Goal: Contribute content: Add original content to the website for others to see

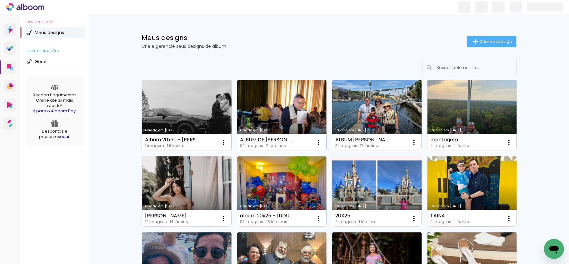
click at [183, 116] on link "Criado em [DATE]" at bounding box center [187, 115] width 90 height 71
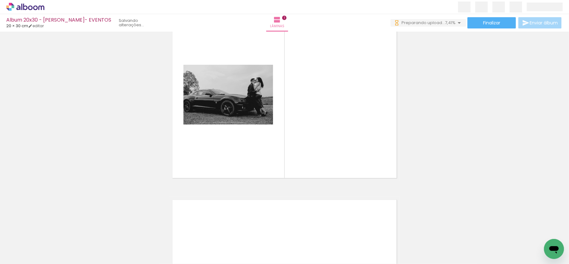
click at [49, 187] on paper-icon-button at bounding box center [49, 230] width 8 height 8
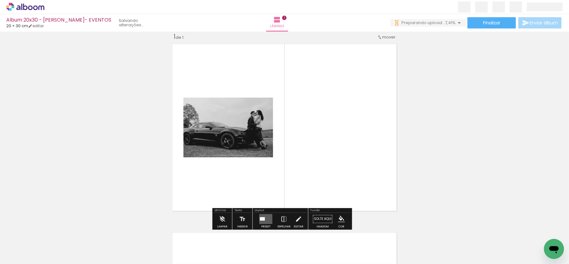
scroll to position [8, 0]
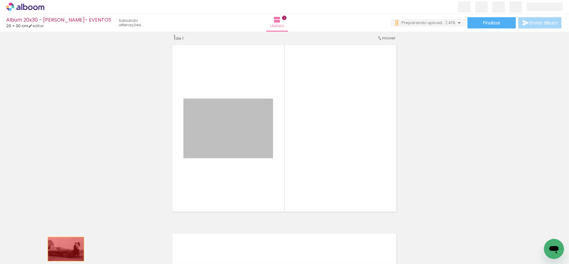
drag, startPoint x: 234, startPoint y: 110, endPoint x: 63, endPoint y: 249, distance: 220.2
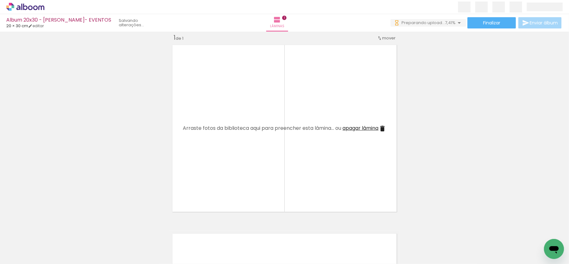
click at [116, 187] on iron-icon at bounding box center [119, 230] width 7 height 7
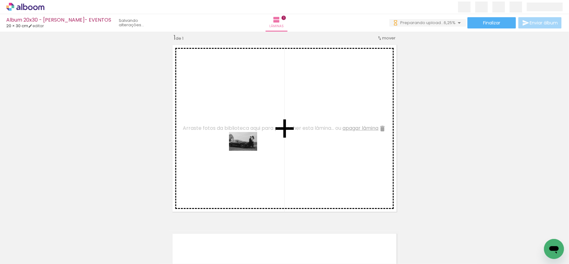
drag, startPoint x: 239, startPoint y: 250, endPoint x: 248, endPoint y: 150, distance: 100.4
click at [248, 150] on quentale-workspace at bounding box center [284, 132] width 569 height 264
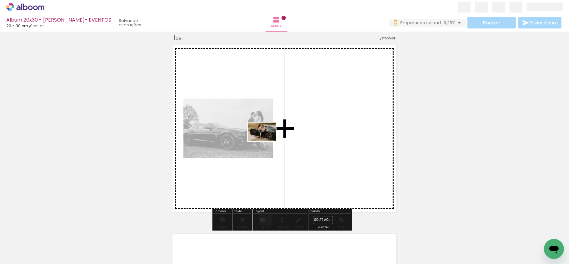
drag, startPoint x: 77, startPoint y: 247, endPoint x: 285, endPoint y: 134, distance: 237.2
click at [285, 134] on quentale-workspace at bounding box center [284, 132] width 569 height 264
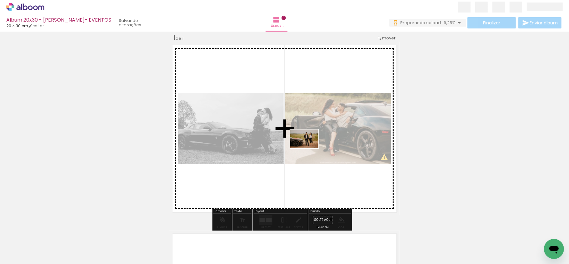
drag, startPoint x: 273, startPoint y: 243, endPoint x: 309, endPoint y: 148, distance: 101.7
click at [309, 148] on quentale-workspace at bounding box center [284, 132] width 569 height 264
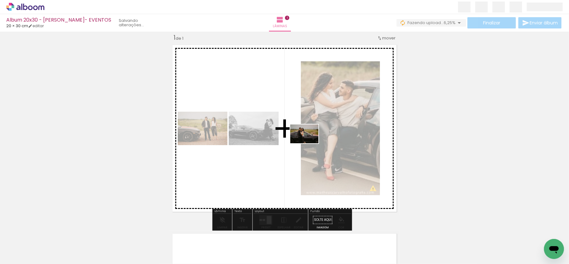
drag, startPoint x: 313, startPoint y: 243, endPoint x: 309, endPoint y: 143, distance: 99.8
click at [309, 143] on quentale-workspace at bounding box center [284, 132] width 569 height 264
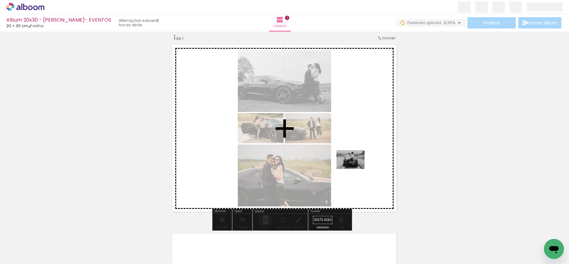
drag, startPoint x: 344, startPoint y: 248, endPoint x: 355, endPoint y: 169, distance: 79.9
click at [355, 169] on quentale-workspace at bounding box center [284, 132] width 569 height 264
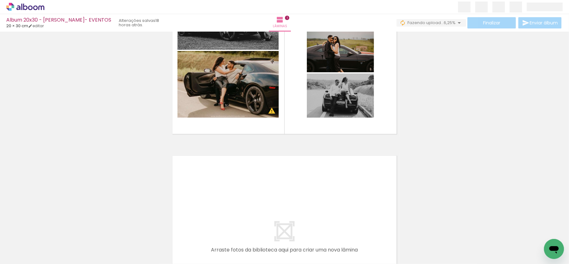
scroll to position [91, 0]
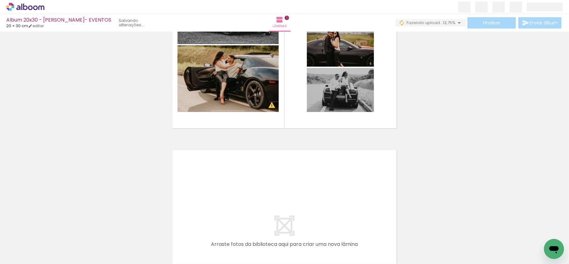
click at [135, 187] on div at bounding box center [132, 243] width 31 height 20
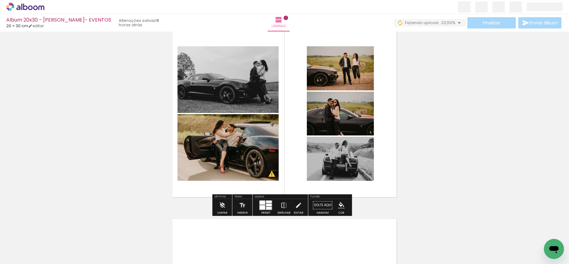
scroll to position [8, 0]
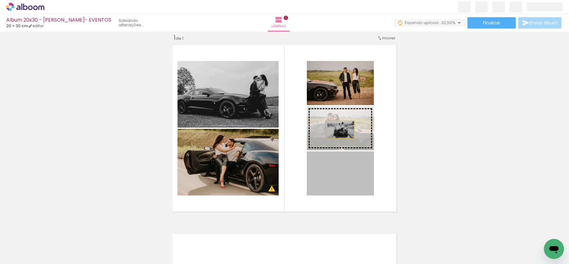
drag, startPoint x: 340, startPoint y: 185, endPoint x: 338, endPoint y: 129, distance: 56.0
click at [0, 0] on slot at bounding box center [0, 0] width 0 height 0
